Goal: Communication & Community: Answer question/provide support

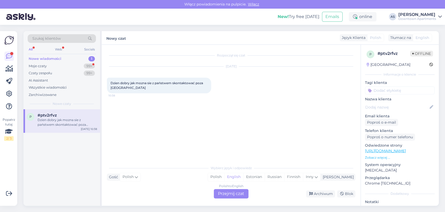
click at [39, 67] on div "Moje czaty" at bounding box center [38, 65] width 18 height 5
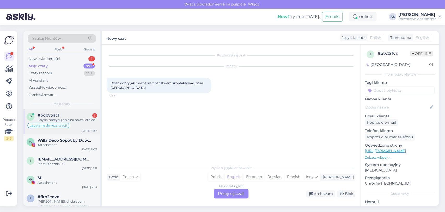
click at [47, 112] on div "p #pqpvoac1 1 Chyba zdecyduje sie na nowa letnice zapytanie do rezerwacji [DATE…" at bounding box center [61, 121] width 77 height 25
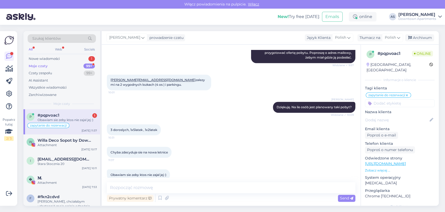
scroll to position [615, 0]
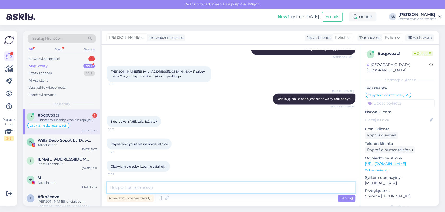
click at [212, 189] on textarea at bounding box center [231, 187] width 249 height 11
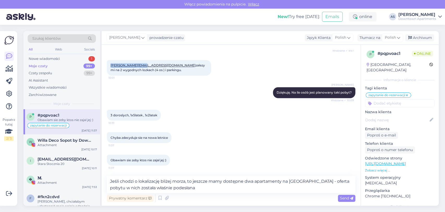
drag, startPoint x: 108, startPoint y: 69, endPoint x: 143, endPoint y: 71, distance: 35.3
click at [143, 71] on div "[PERSON_NAME][EMAIL_ADDRESS][DOMAIN_NAME] zalezy mi na 2 wygodnych lozkach (4 o…" at bounding box center [159, 68] width 104 height 16
copy link "[PERSON_NAME][EMAIL_ADDRESS][DOMAIN_NAME]"
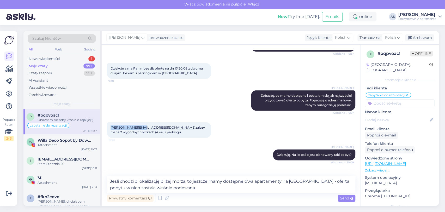
scroll to position [505, 0]
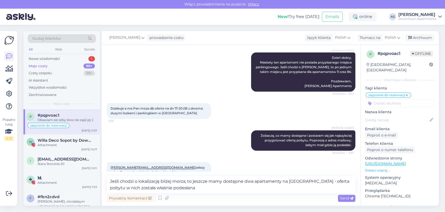
click at [201, 193] on div "Prywatny komentarz Send" at bounding box center [231, 198] width 249 height 10
click at [207, 189] on textarea "Jeśli chodzi o lokalizację bliżej morza, to jeszcze mamy dostępne dwa apartamen…" at bounding box center [231, 184] width 249 height 17
type textarea "Jeśli chodzi o lokalizację bliżej morza, to jeszcze mamy dostępne dwa apartamen…"
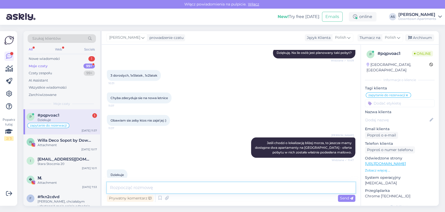
scroll to position [669, 0]
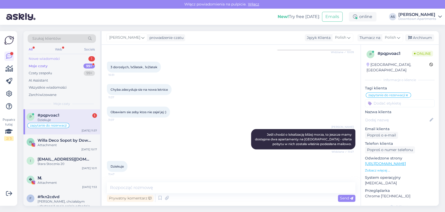
click at [70, 55] on div "Nowe wiadomości 1" at bounding box center [62, 58] width 68 height 7
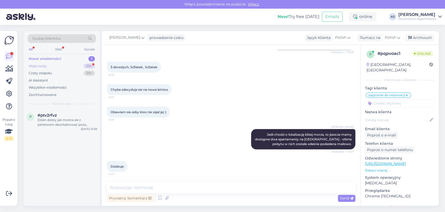
click at [67, 64] on div "Moje czaty 99+" at bounding box center [62, 65] width 68 height 7
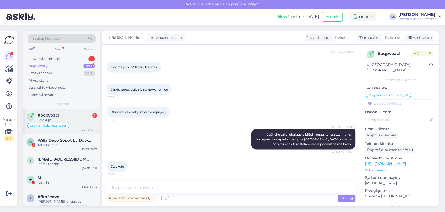
click at [49, 127] on div "zapytanie do rezerwacji" at bounding box center [48, 125] width 42 height 5
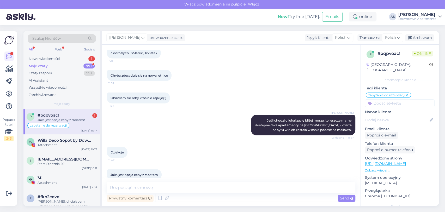
scroll to position [691, 0]
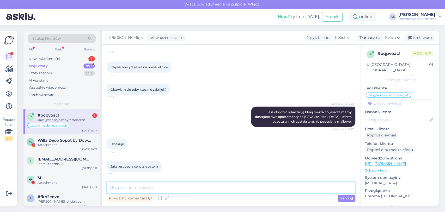
click at [182, 190] on textarea at bounding box center [231, 187] width 249 height 11
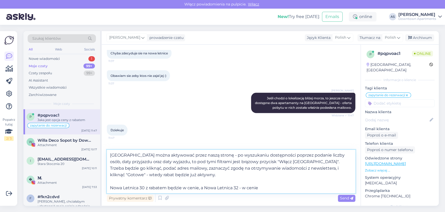
click at [198, 187] on textarea "[GEOGRAPHIC_DATA] można aktywować przez naszą stronę - po wyszukaniu dostępnośc…" at bounding box center [231, 170] width 249 height 43
paste textarea "1319 zł"
click at [291, 189] on textarea "[GEOGRAPHIC_DATA] można aktywować przez naszą stronę - po wyszukaniu dostępnośc…" at bounding box center [231, 170] width 249 height 43
paste textarea "1319 zł"
type textarea "[GEOGRAPHIC_DATA] można aktywować przez naszą stronę - po wyszukaniu dostępnośc…"
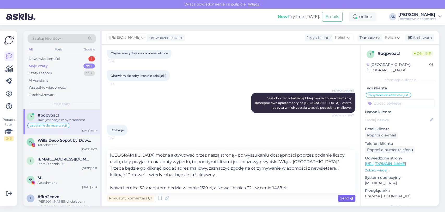
click at [340, 196] on span "Send" at bounding box center [346, 197] width 13 height 5
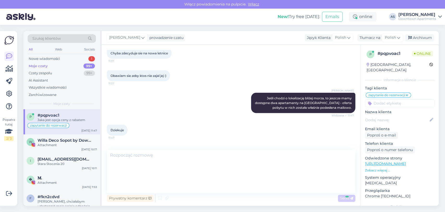
scroll to position [756, 0]
